Goal: Go to known website: Access a specific website the user already knows

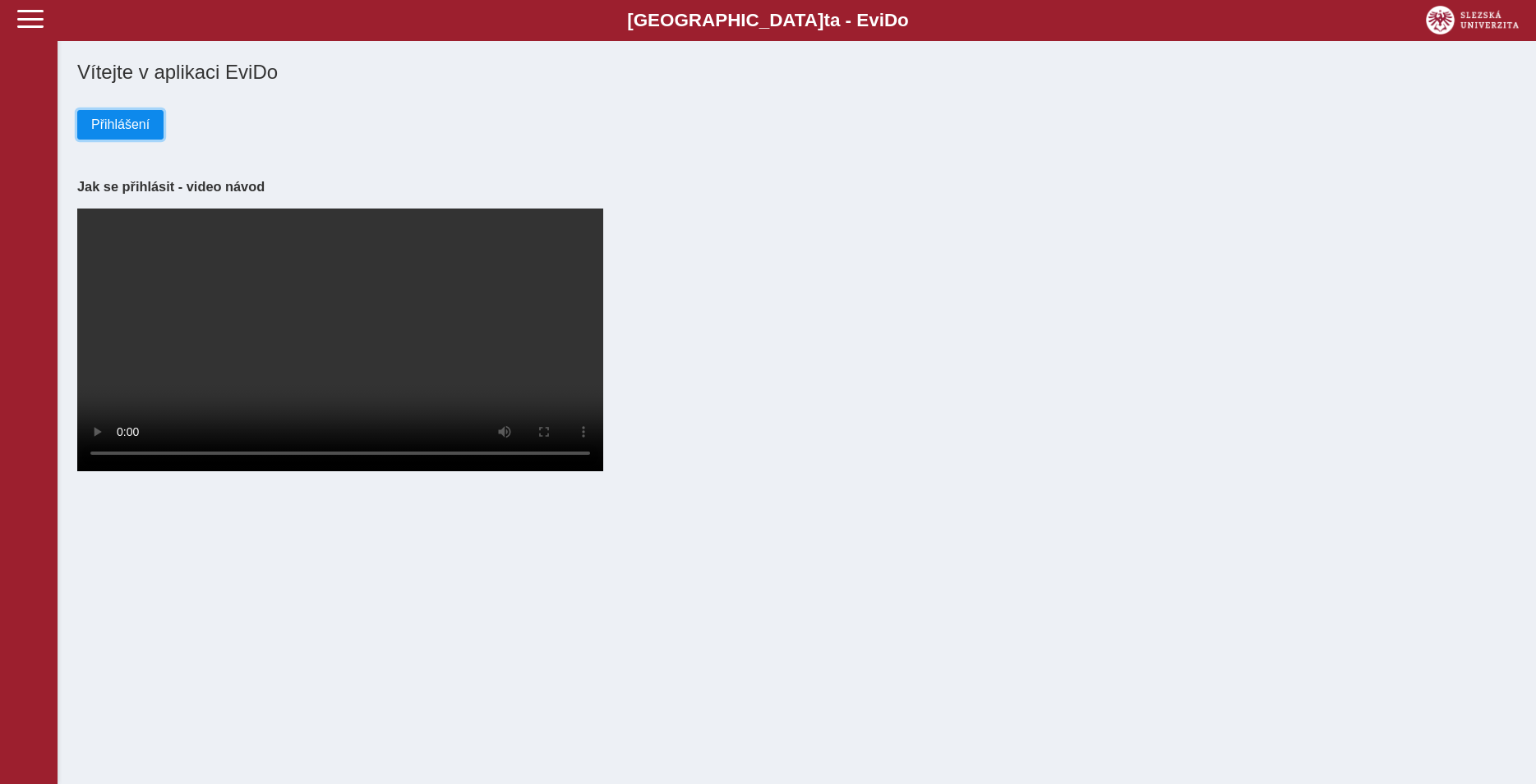
click at [127, 122] on span "Přihlášení" at bounding box center [121, 125] width 58 height 15
click at [125, 128] on span "Přihlášení" at bounding box center [121, 125] width 58 height 15
